Goal: Task Accomplishment & Management: Complete application form

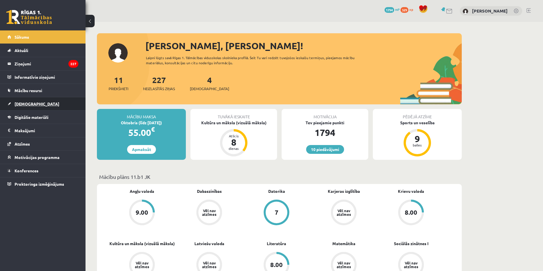
click at [25, 107] on link "[DEMOGRAPHIC_DATA]" at bounding box center [42, 103] width 71 height 13
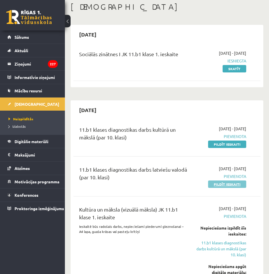
scroll to position [57, 0]
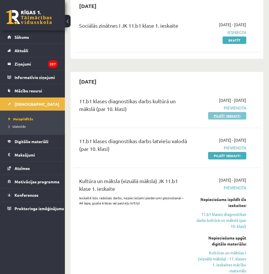
click at [225, 116] on link "Pildīt ieskaiti" at bounding box center [227, 115] width 38 height 7
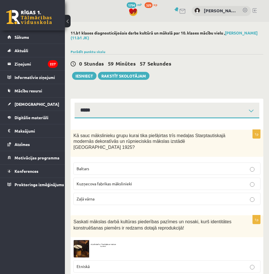
select select "**********"
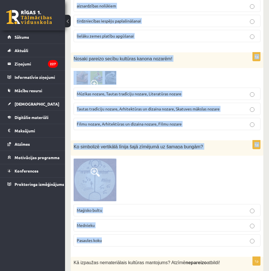
scroll to position [2324, 0]
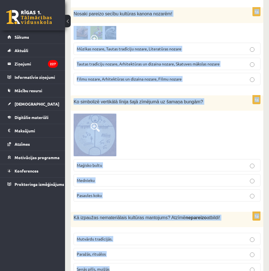
drag, startPoint x: 71, startPoint y: 134, endPoint x: 209, endPoint y: 263, distance: 188.6
copy form "Kā sauc mākslinieku grupu kurai tika piešķirtas trīs medaļas Starptautiskajā mo…"
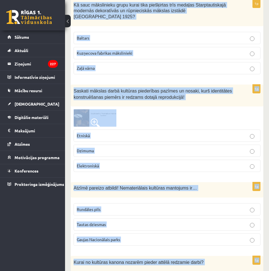
scroll to position [0, 0]
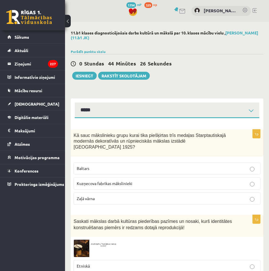
click at [88, 166] on span "Baltars" at bounding box center [83, 168] width 13 height 5
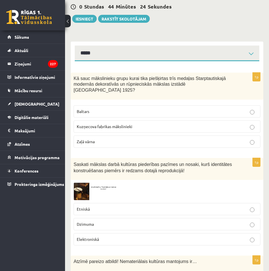
click at [105, 206] on p "Etniskā" at bounding box center [167, 209] width 180 height 6
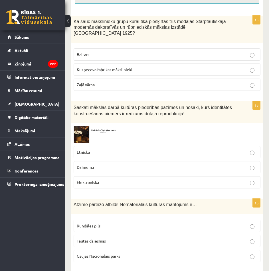
scroll to position [142, 0]
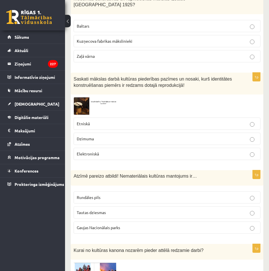
click at [112, 210] on p "Tautas dziesmas" at bounding box center [167, 213] width 180 height 6
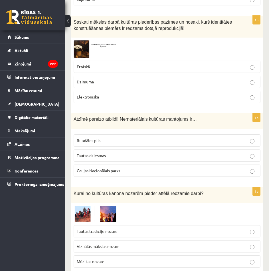
scroll to position [228, 0]
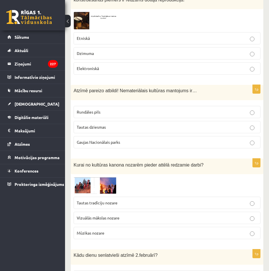
click at [131, 215] on p "Vizuālās mākslas nozare" at bounding box center [167, 218] width 180 height 6
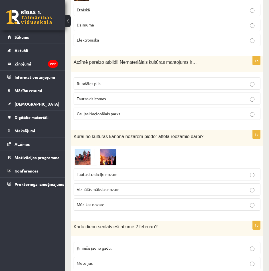
scroll to position [285, 0]
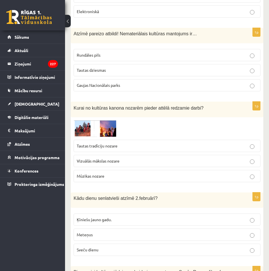
click at [111, 170] on label "Mūzikas nozare" at bounding box center [166, 176] width 187 height 12
click at [104, 143] on span "Tautas tradīciju nozare" at bounding box center [97, 145] width 41 height 5
click at [103, 120] on img at bounding box center [94, 128] width 43 height 17
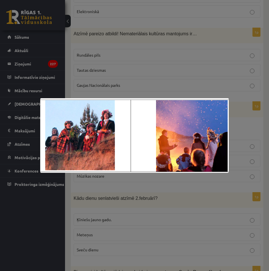
click at [154, 84] on div at bounding box center [134, 135] width 269 height 271
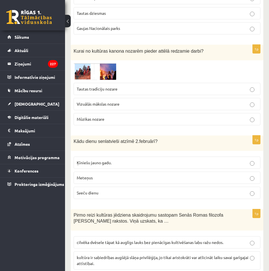
scroll to position [370, 0]
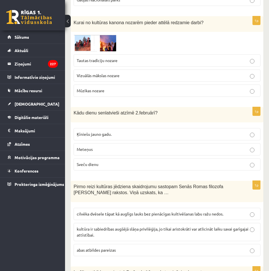
click at [107, 162] on p "Sveču dienu" at bounding box center [167, 165] width 180 height 6
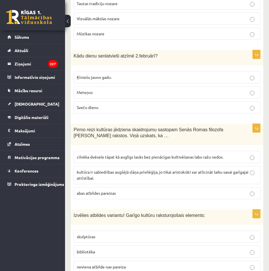
scroll to position [456, 0]
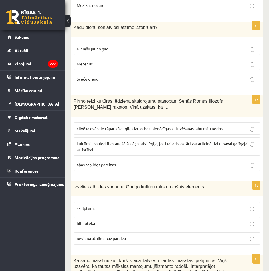
click at [141, 126] on span "cilvēka dvēsele tāpat kā auglīgs lauks bez pienācīgas kultivēšanas labu ražu ne…" at bounding box center [150, 128] width 146 height 5
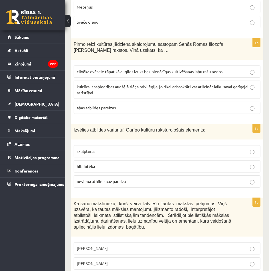
scroll to position [541, 0]
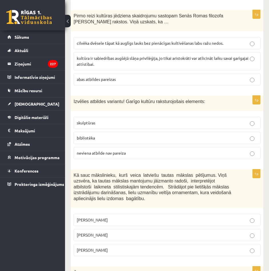
click at [105, 135] on p "bibliotēka" at bounding box center [167, 138] width 180 height 6
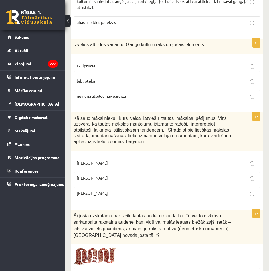
scroll to position [627, 0]
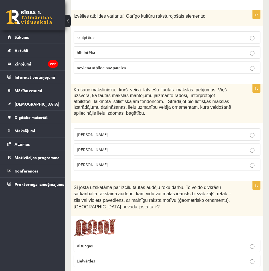
click at [124, 147] on p "Jūlijs Madernieks" at bounding box center [167, 150] width 180 height 6
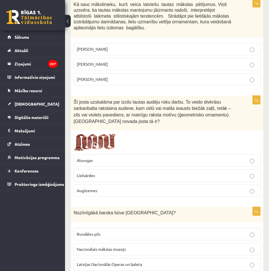
scroll to position [741, 0]
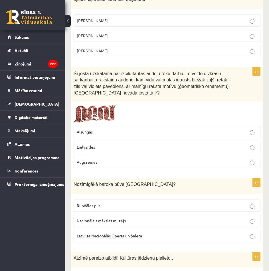
click at [116, 144] on p "Lielvārdes" at bounding box center [167, 147] width 180 height 6
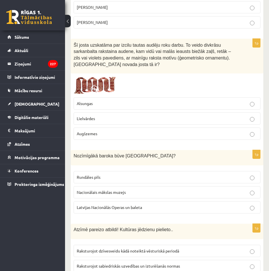
scroll to position [798, 0]
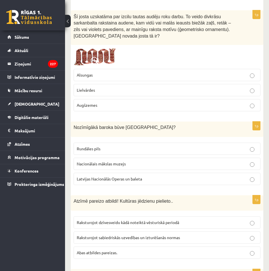
click at [113, 146] on p "Rundāles pils" at bounding box center [167, 149] width 180 height 6
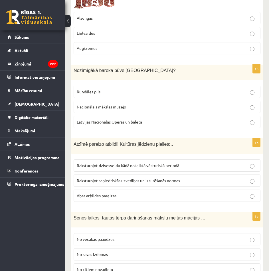
scroll to position [883, 0]
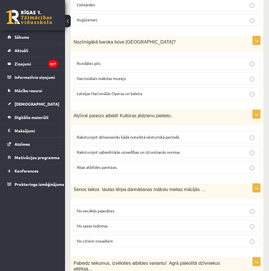
click at [113, 165] on span "Abas atbildes pareizas." at bounding box center [97, 167] width 40 height 5
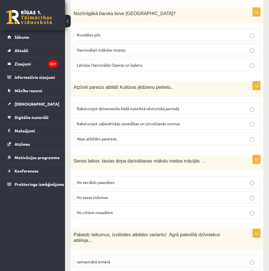
scroll to position [940, 0]
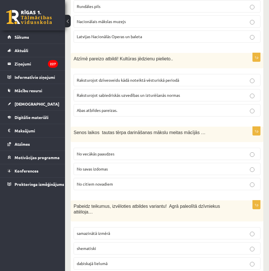
click at [122, 151] on p "No vecākās paaudzes" at bounding box center [167, 154] width 180 height 6
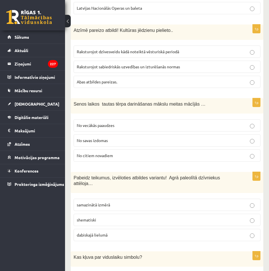
click at [124, 232] on p "dabiskajā lielumā" at bounding box center [167, 235] width 180 height 6
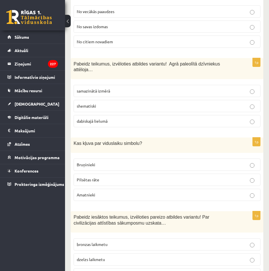
click at [103, 162] on p "Bruņinieki" at bounding box center [167, 165] width 180 height 6
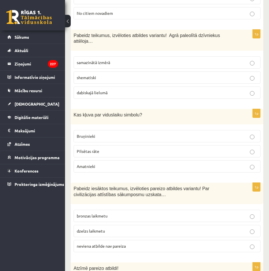
scroll to position [1139, 0]
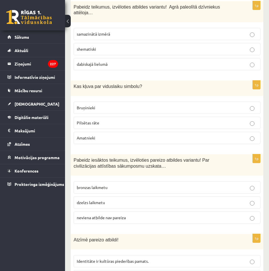
click at [120, 215] on span "neviena atbilde nav pareiza" at bounding box center [101, 217] width 49 height 5
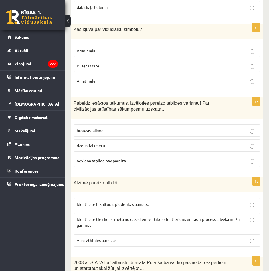
scroll to position [1225, 0]
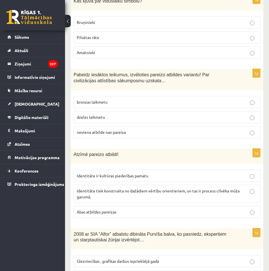
click at [111, 209] on span "Abas atbildes pareizas" at bounding box center [97, 211] width 40 height 5
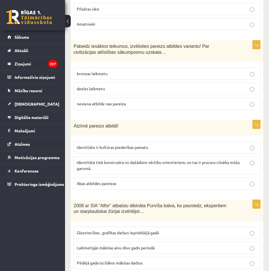
scroll to position [1282, 0]
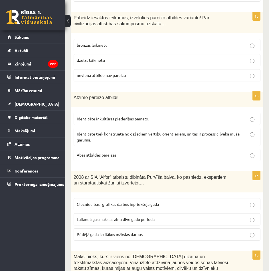
click at [116, 217] on span "Laikmetīgās mākslas ainu divu gadu periodā" at bounding box center [116, 219] width 78 height 5
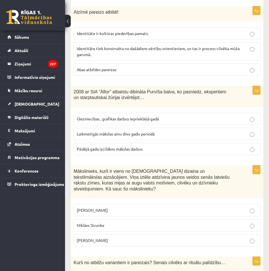
scroll to position [1396, 0]
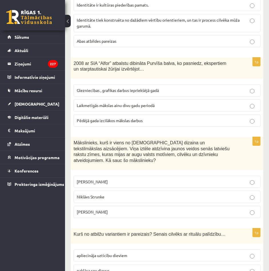
click at [113, 179] on p "Ansis Cīrulis" at bounding box center [167, 182] width 180 height 6
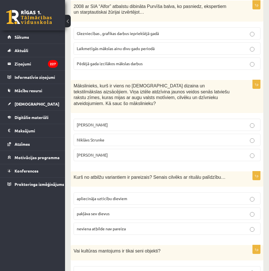
scroll to position [1481, 0]
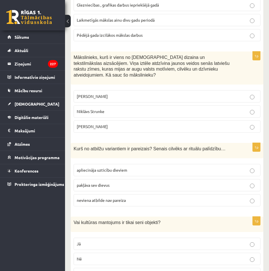
click at [128, 167] on p "apliecināja uzticību dieviem" at bounding box center [167, 170] width 180 height 6
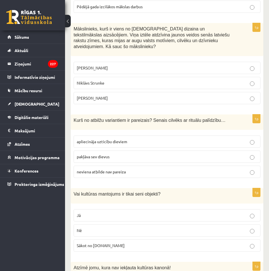
scroll to position [1538, 0]
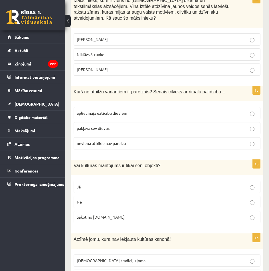
click at [127, 199] on p "Nē" at bounding box center [167, 202] width 180 height 6
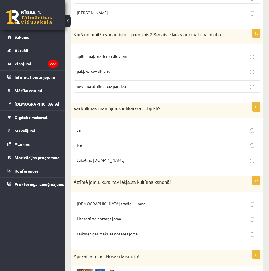
scroll to position [1624, 0]
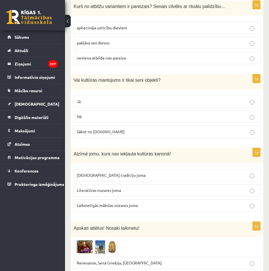
click at [132, 203] on span "Laikmetīgās mākslas nozares joma" at bounding box center [107, 205] width 61 height 5
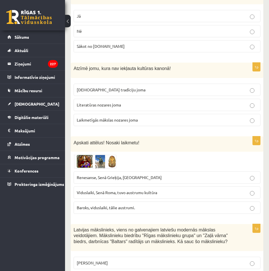
click at [138, 175] on p "Renesanse, Senā Grieķija, Ēģipte" at bounding box center [167, 178] width 180 height 6
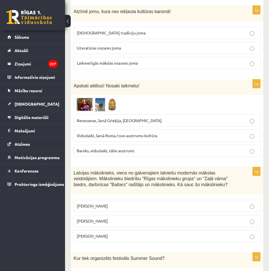
scroll to position [1795, 0]
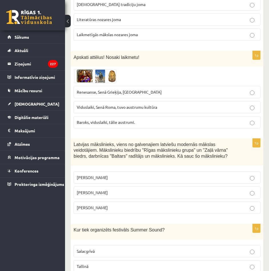
click at [95, 69] on img at bounding box center [94, 76] width 43 height 14
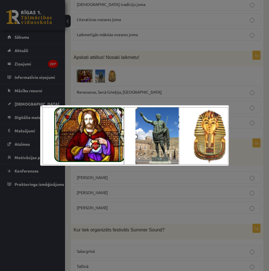
click at [167, 54] on div at bounding box center [134, 135] width 269 height 271
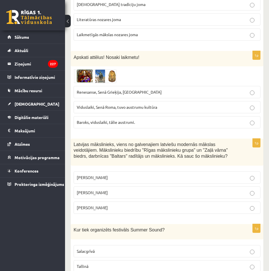
click at [96, 69] on img at bounding box center [94, 76] width 43 height 14
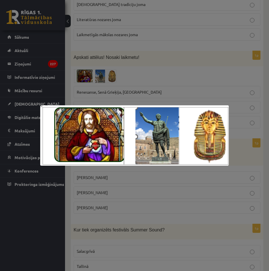
click at [158, 62] on div at bounding box center [134, 135] width 269 height 271
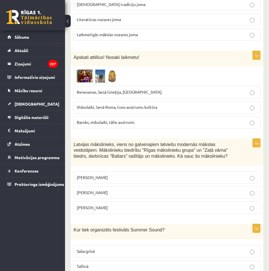
click at [86, 69] on img at bounding box center [94, 76] width 43 height 14
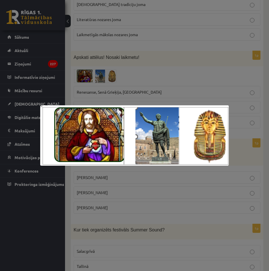
click at [153, 58] on div at bounding box center [134, 135] width 269 height 271
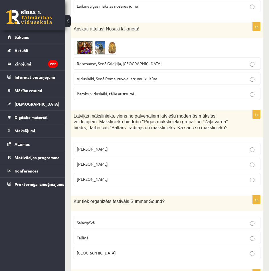
scroll to position [1852, 0]
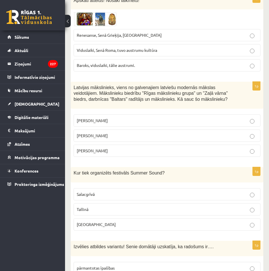
click at [99, 133] on span "Romāns Suta" at bounding box center [92, 135] width 31 height 5
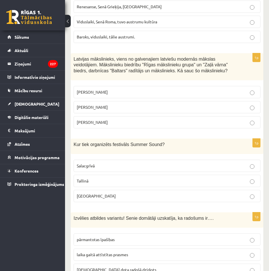
scroll to position [1909, 0]
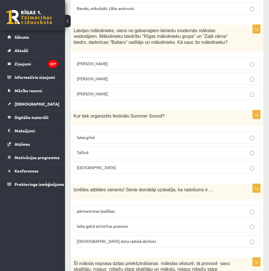
click at [122, 165] on p "Liepājā" at bounding box center [167, 168] width 180 height 6
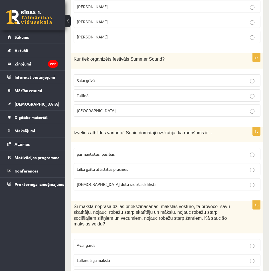
scroll to position [1994, 0]
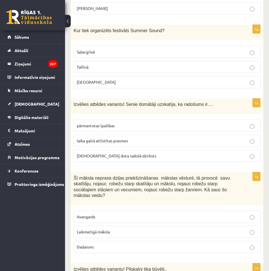
click at [107, 153] on span "dieva dota radošā dzirksts" at bounding box center [116, 155] width 79 height 5
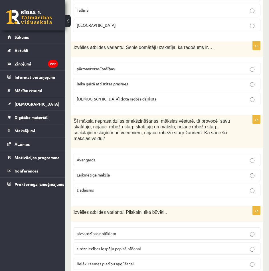
scroll to position [2079, 0]
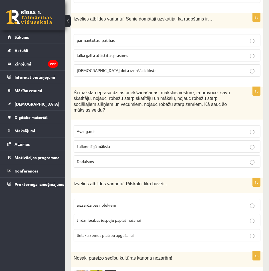
click at [96, 144] on span "Laikmetīgā māksla" at bounding box center [93, 146] width 33 height 5
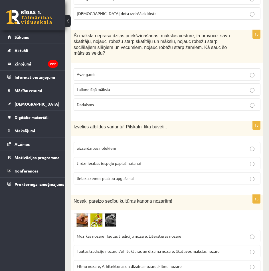
click at [119, 145] on p "aizsardzības nolūkiem" at bounding box center [167, 148] width 180 height 6
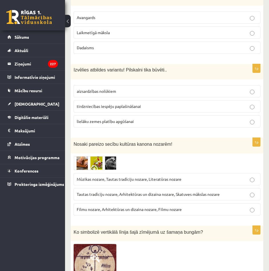
scroll to position [2222, 0]
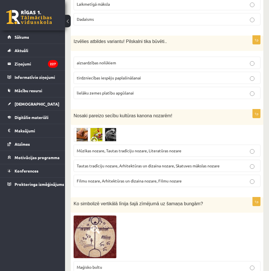
click at [97, 128] on img at bounding box center [94, 135] width 43 height 14
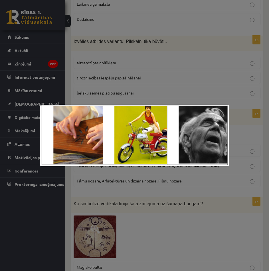
click at [129, 94] on div at bounding box center [134, 135] width 269 height 271
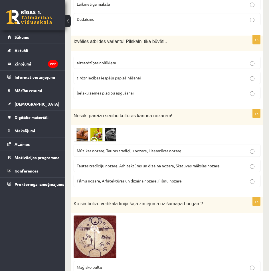
click at [97, 128] on img at bounding box center [94, 135] width 43 height 14
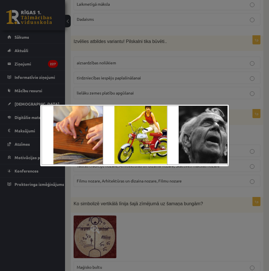
click at [132, 99] on div at bounding box center [134, 135] width 269 height 271
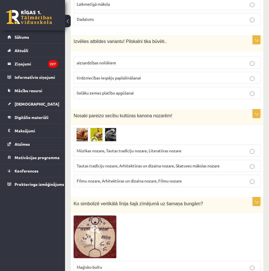
click at [134, 163] on span "Tautas tradīciju nozare, Arhitektūras un dizaina nozare, Skatuves mākslas nozare" at bounding box center [148, 165] width 143 height 5
click at [98, 128] on img at bounding box center [94, 135] width 43 height 14
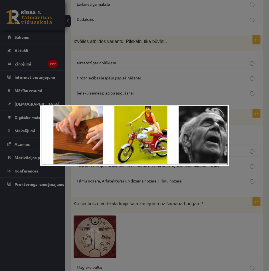
click at [169, 93] on div at bounding box center [134, 135] width 269 height 271
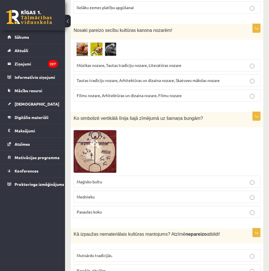
scroll to position [2324, 0]
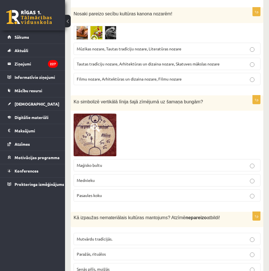
click at [111, 193] on p "Pasaules koku" at bounding box center [167, 196] width 180 height 6
click at [121, 266] on p "Senās pilīs, muižās" at bounding box center [167, 269] width 180 height 6
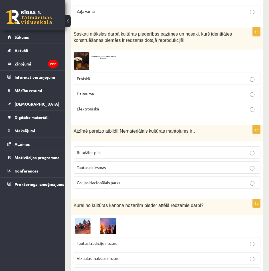
scroll to position [0, 0]
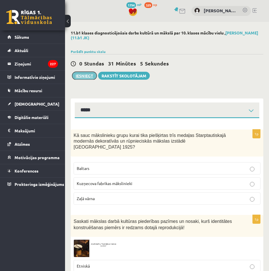
click at [83, 74] on button "Iesniegt" at bounding box center [84, 76] width 24 height 8
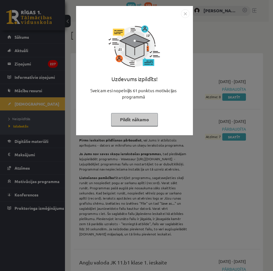
click at [187, 15] on img "Close" at bounding box center [185, 13] width 9 height 9
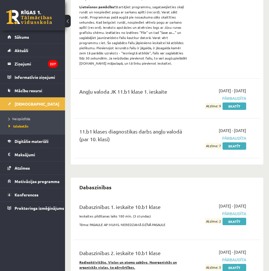
scroll to position [28, 0]
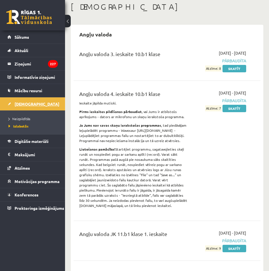
click at [17, 104] on span "[DEMOGRAPHIC_DATA]" at bounding box center [37, 103] width 45 height 5
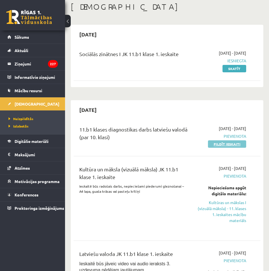
click at [229, 146] on link "Pildīt ieskaiti" at bounding box center [227, 143] width 38 height 7
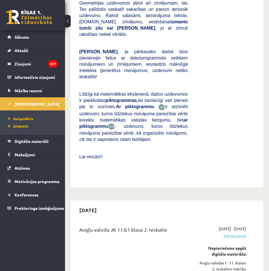
scroll to position [883, 0]
